Goal: Find specific page/section: Find specific page/section

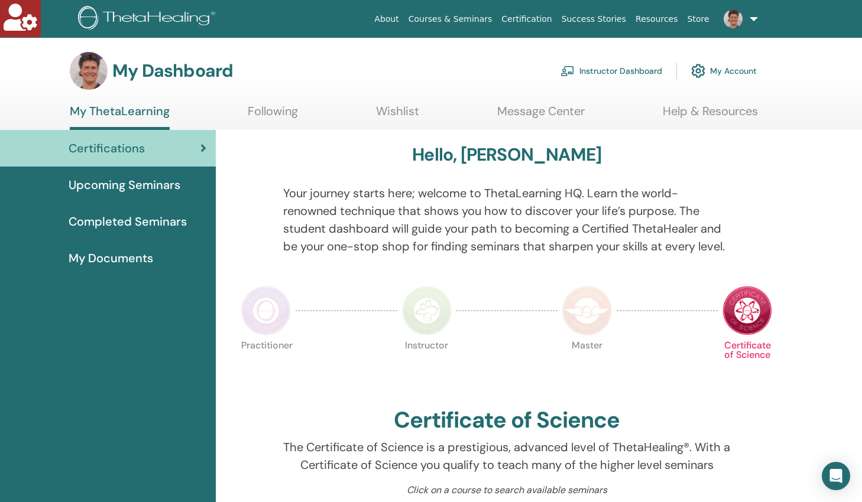
click at [621, 73] on link "Instructor Dashboard" at bounding box center [611, 71] width 102 height 26
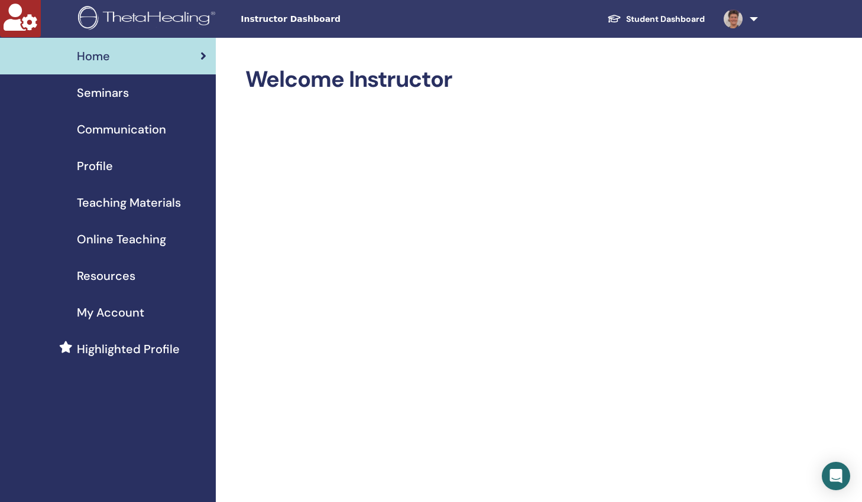
click at [152, 241] on span "Online Teaching" at bounding box center [121, 240] width 89 height 18
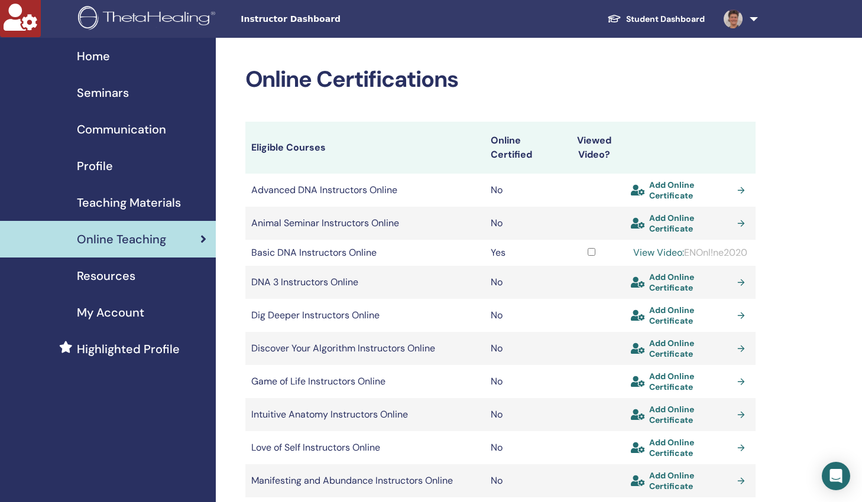
click at [102, 200] on span "Teaching Materials" at bounding box center [129, 203] width 104 height 18
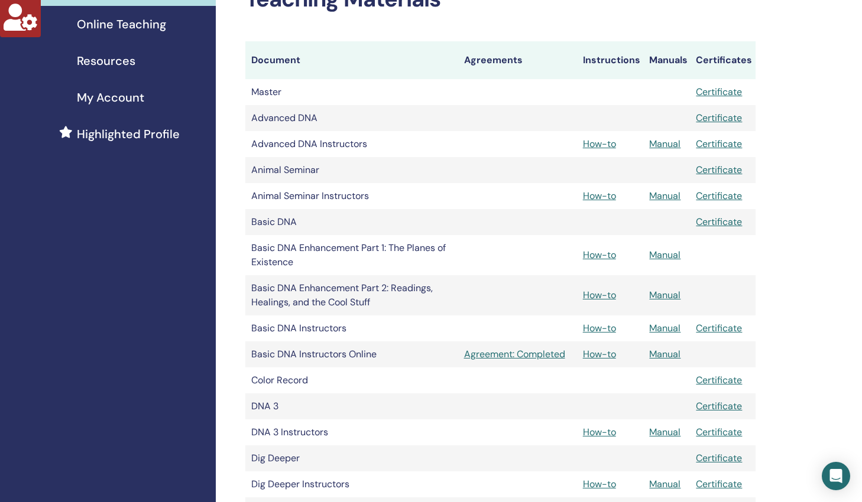
scroll to position [392, 0]
